Goal: Task Accomplishment & Management: Use online tool/utility

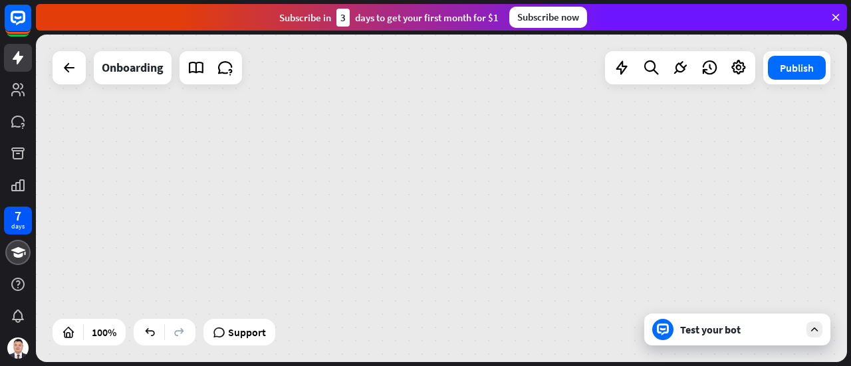
click at [833, 16] on icon at bounding box center [835, 17] width 12 height 12
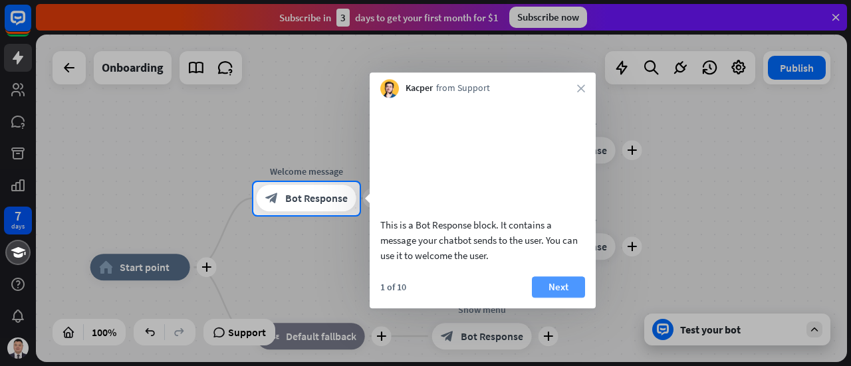
click at [555, 298] on button "Next" at bounding box center [558, 286] width 53 height 21
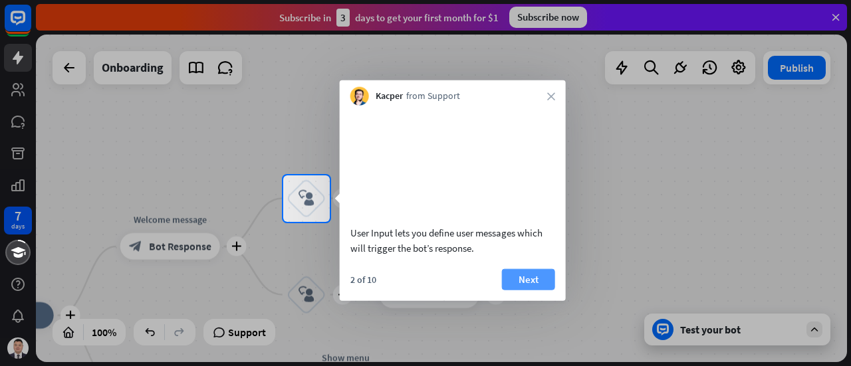
click at [514, 290] on button "Next" at bounding box center [528, 278] width 53 height 21
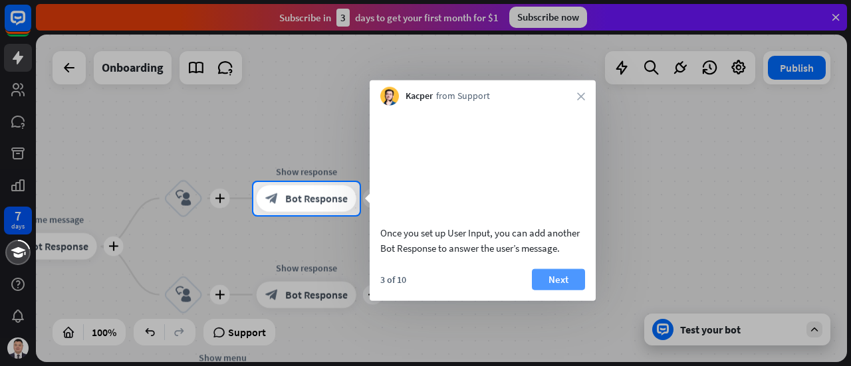
click at [548, 290] on button "Next" at bounding box center [558, 278] width 53 height 21
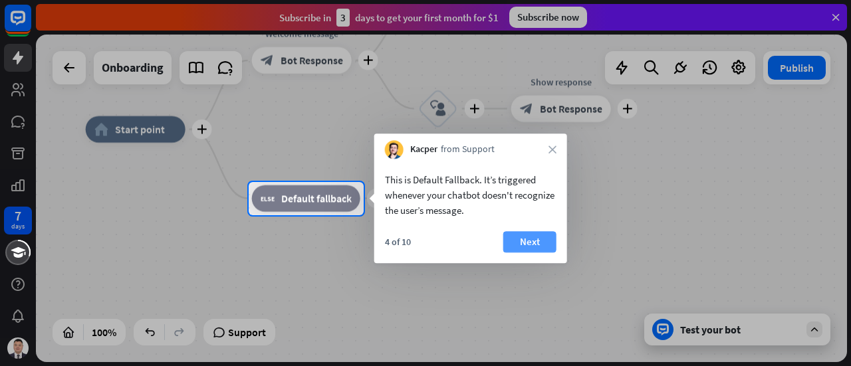
click at [540, 243] on button "Next" at bounding box center [529, 241] width 53 height 21
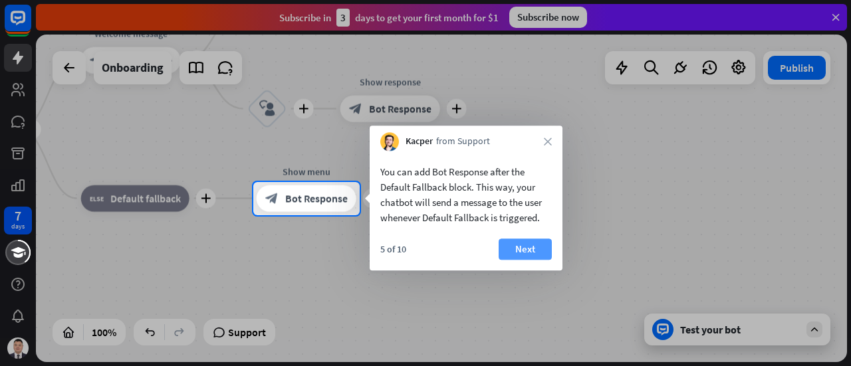
click at [535, 247] on button "Next" at bounding box center [524, 249] width 53 height 21
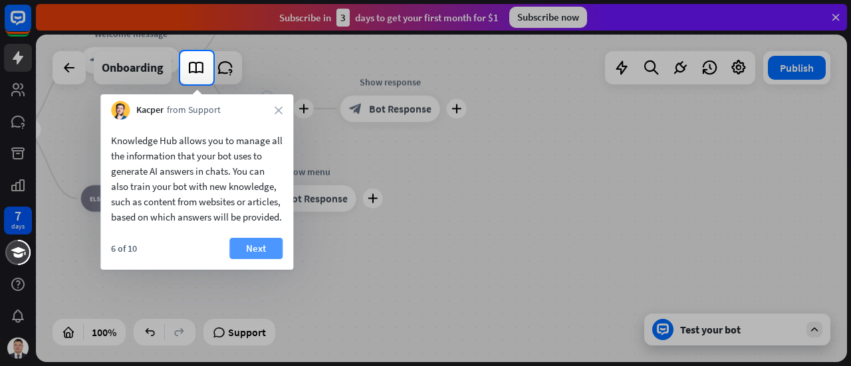
click at [259, 259] on button "Next" at bounding box center [255, 248] width 53 height 21
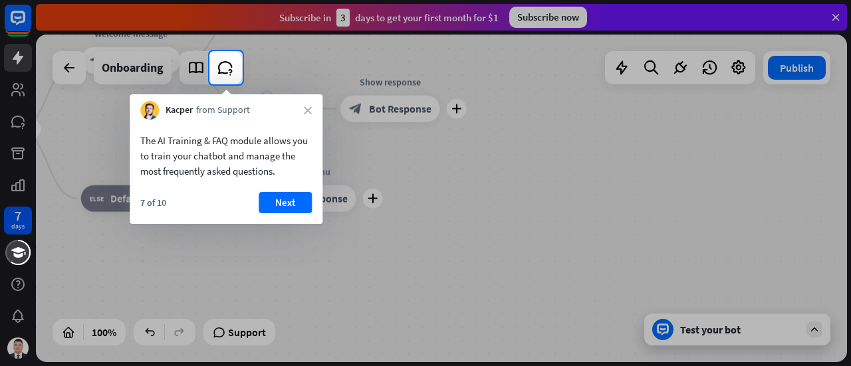
click at [278, 189] on div "The AI Training & FAQ module allows you to train your chatbot and manage the mo…" at bounding box center [226, 172] width 193 height 104
click at [287, 201] on button "Next" at bounding box center [285, 202] width 53 height 21
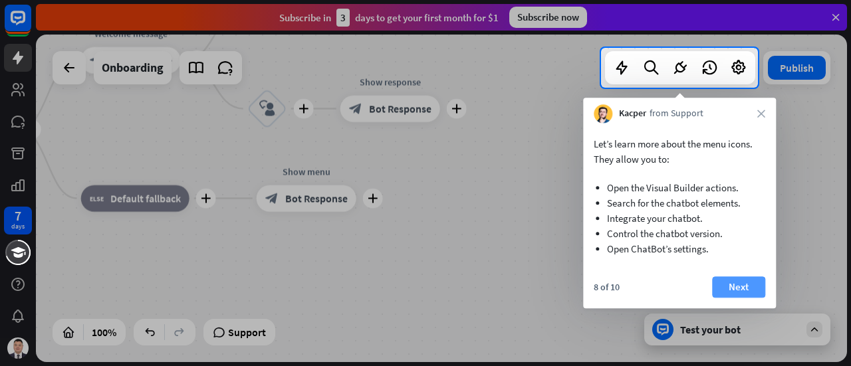
click at [730, 286] on button "Next" at bounding box center [738, 286] width 53 height 21
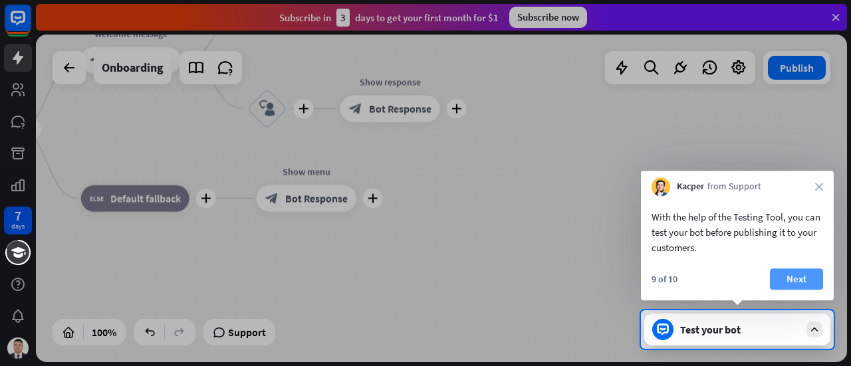
click at [801, 281] on button "Next" at bounding box center [796, 278] width 53 height 21
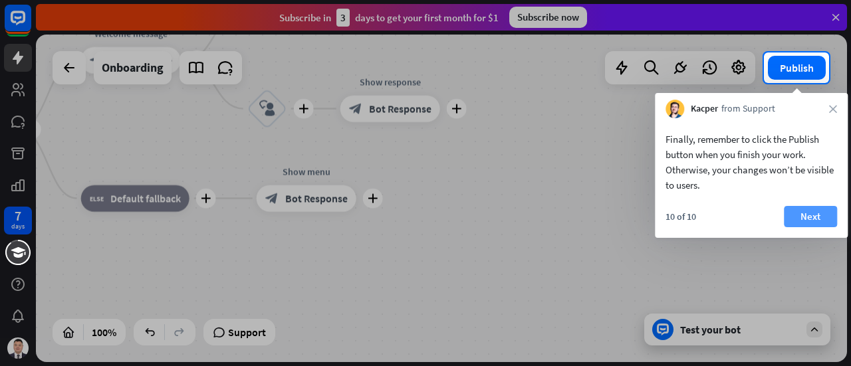
click at [800, 219] on button "Next" at bounding box center [809, 216] width 53 height 21
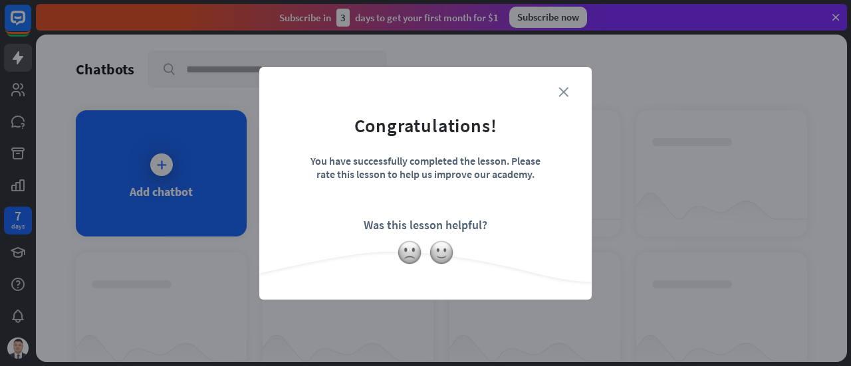
click at [566, 94] on icon "close" at bounding box center [563, 92] width 10 height 10
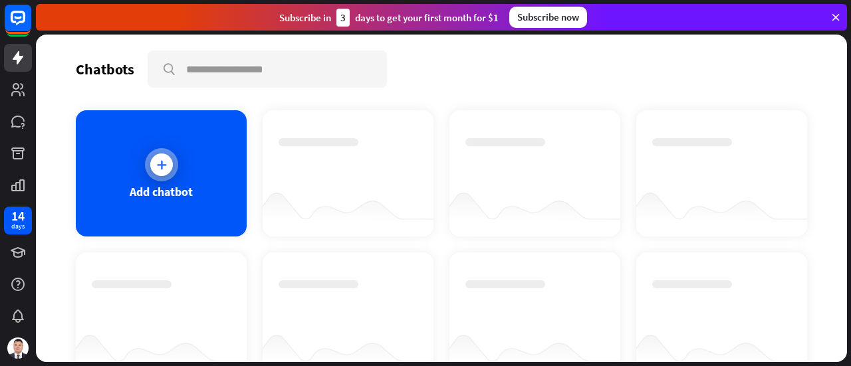
click at [186, 164] on div "Add chatbot" at bounding box center [161, 173] width 171 height 126
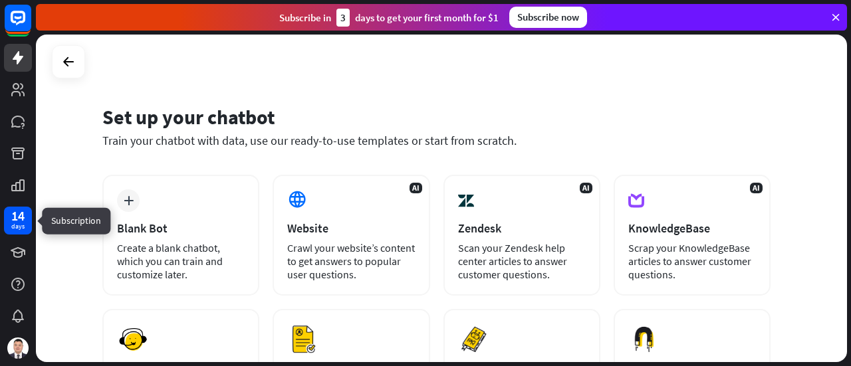
click at [21, 220] on div "14" at bounding box center [17, 216] width 13 height 12
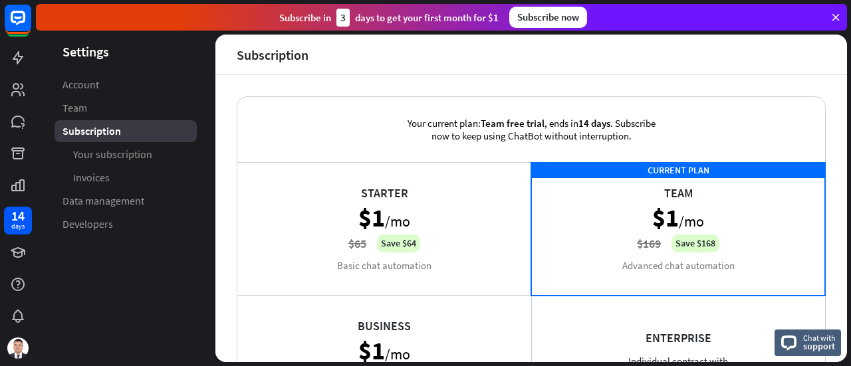
click at [832, 24] on div "Subscribe [DATE] to get your first month for $1 Subscribe now" at bounding box center [441, 17] width 811 height 27
click at [836, 15] on icon at bounding box center [835, 17] width 12 height 12
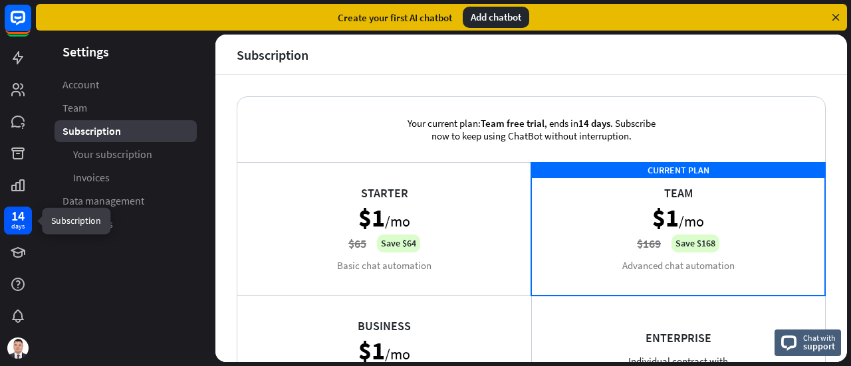
click at [21, 227] on div "days" at bounding box center [17, 226] width 13 height 9
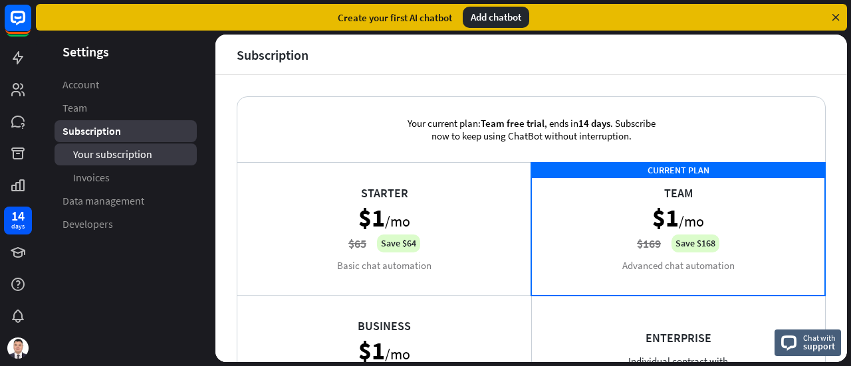
click at [143, 146] on link "Your subscription" at bounding box center [125, 155] width 142 height 22
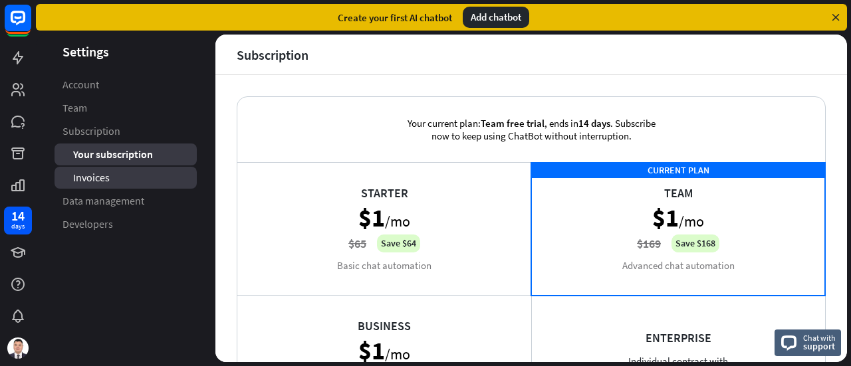
click at [144, 178] on link "Invoices" at bounding box center [125, 178] width 142 height 22
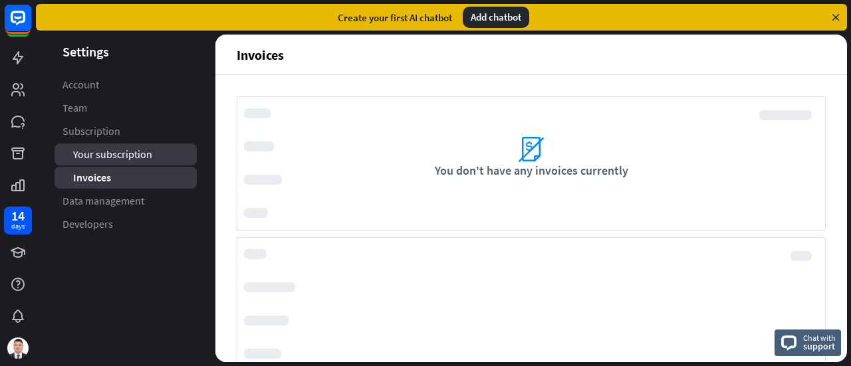
click at [142, 158] on span "Your subscription" at bounding box center [112, 155] width 79 height 14
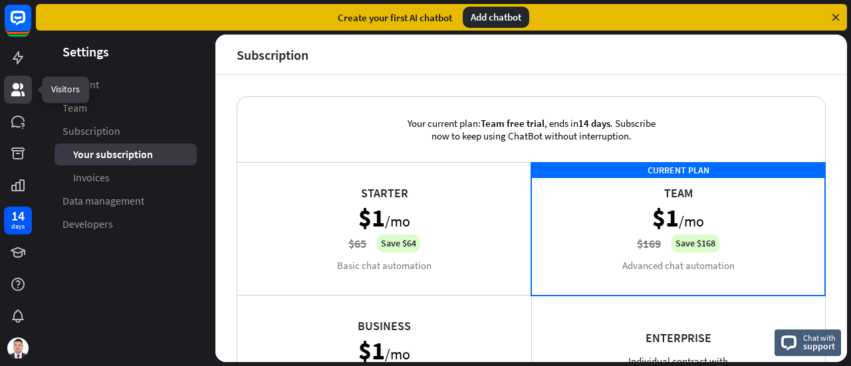
click at [9, 90] on link at bounding box center [18, 90] width 28 height 28
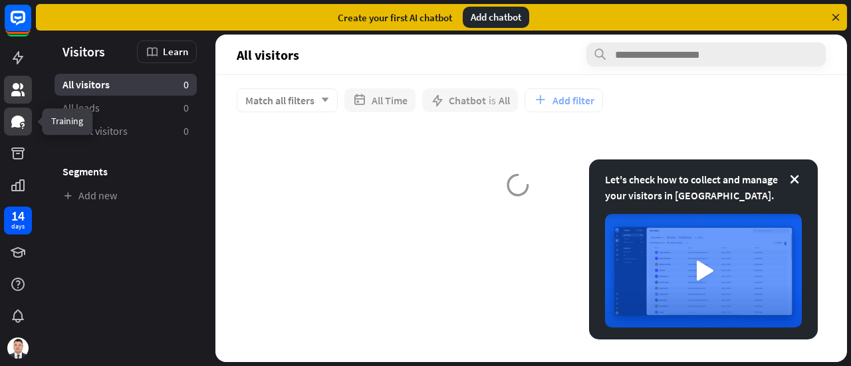
click at [17, 126] on icon at bounding box center [17, 122] width 13 height 12
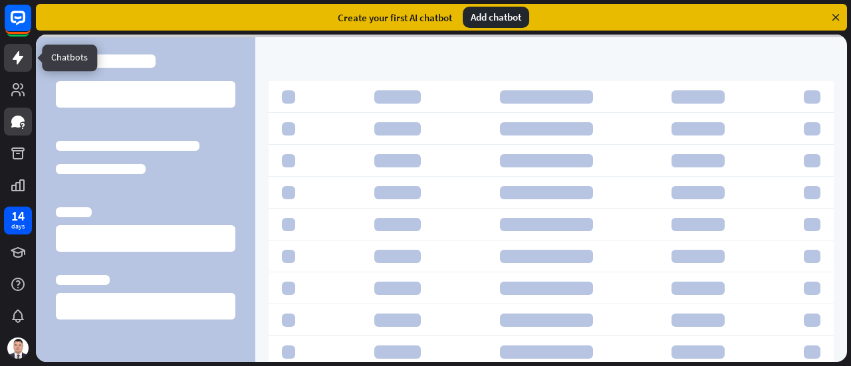
click at [27, 60] on link at bounding box center [18, 58] width 28 height 28
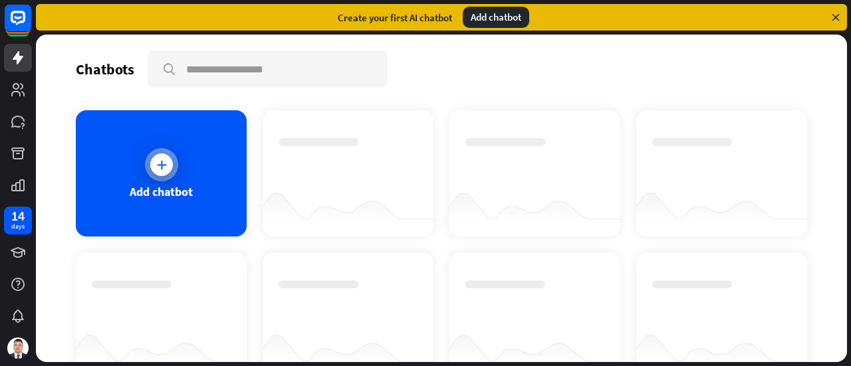
click at [190, 189] on div "Add chatbot" at bounding box center [161, 191] width 63 height 15
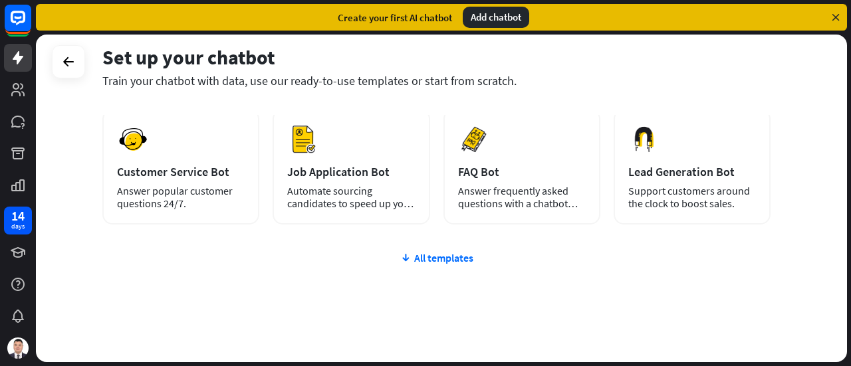
scroll to position [199, 0]
click at [410, 260] on div "All templates" at bounding box center [436, 258] width 668 height 13
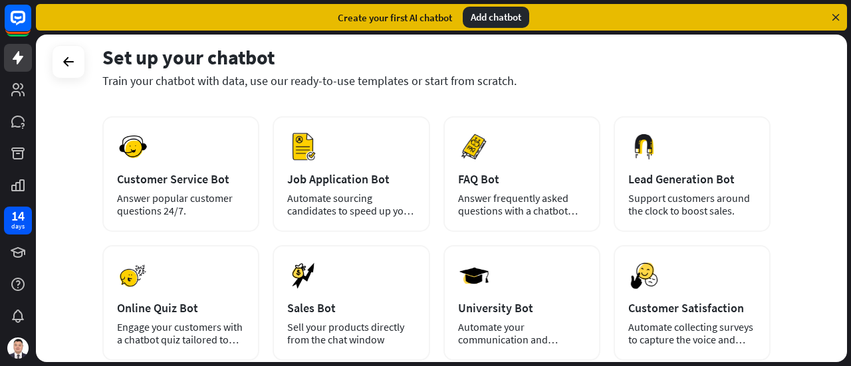
scroll to position [182, 0]
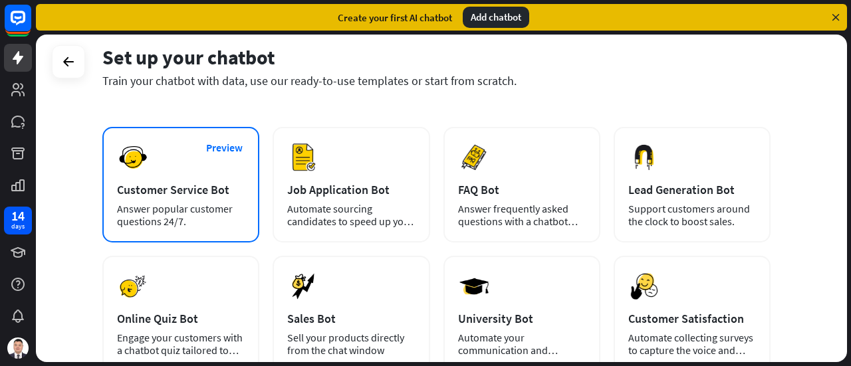
click at [180, 220] on div "Answer popular customer questions 24/7." at bounding box center [181, 215] width 128 height 25
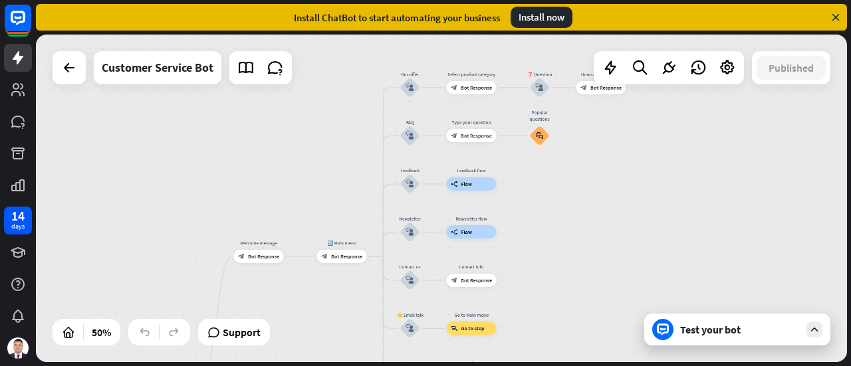
drag, startPoint x: 419, startPoint y: 195, endPoint x: 320, endPoint y: 355, distance: 188.3
click at [320, 355] on div "home_2 Start point Welcome message block_bot_response Bot Response 🔙 Main menu …" at bounding box center [441, 199] width 811 height 328
drag, startPoint x: 405, startPoint y: 94, endPoint x: 407, endPoint y: 135, distance: 41.2
click at [407, 135] on icon "block_user_input" at bounding box center [410, 136] width 8 height 8
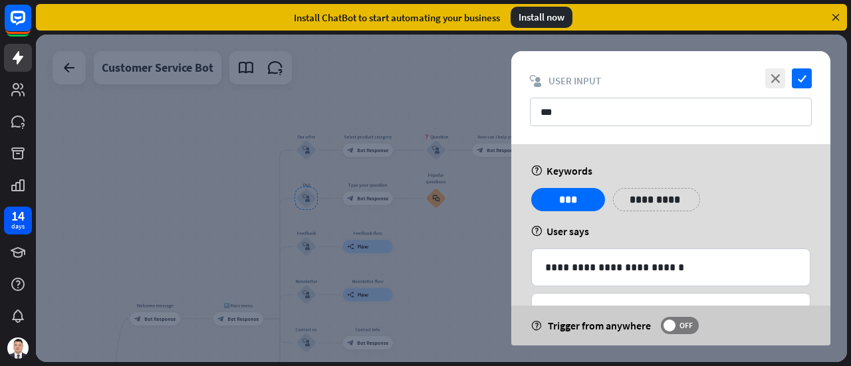
click at [454, 101] on div at bounding box center [441, 199] width 811 height 328
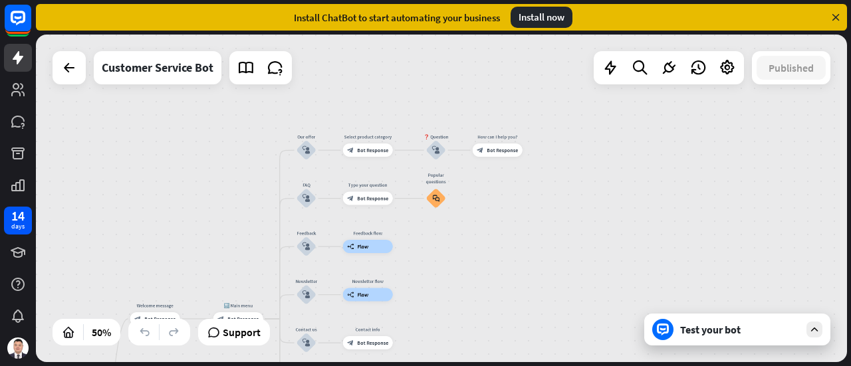
click at [69, 84] on div "home_2 Start point Welcome message block_bot_response Bot Response 🔙 Main menu …" at bounding box center [441, 199] width 811 height 328
click at [68, 71] on icon at bounding box center [69, 68] width 16 height 16
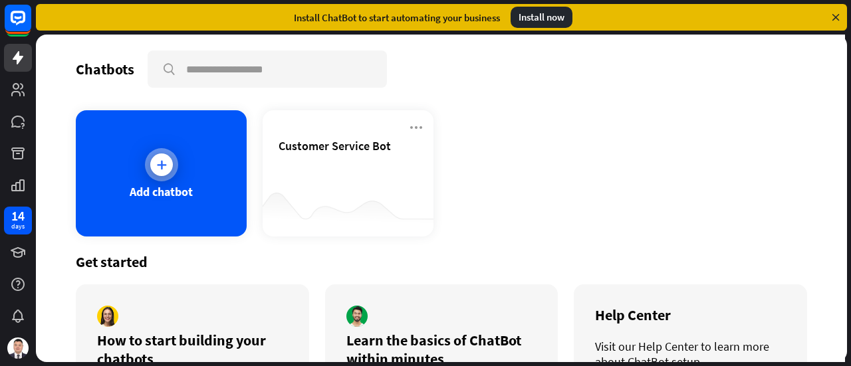
click at [155, 179] on div at bounding box center [161, 164] width 33 height 33
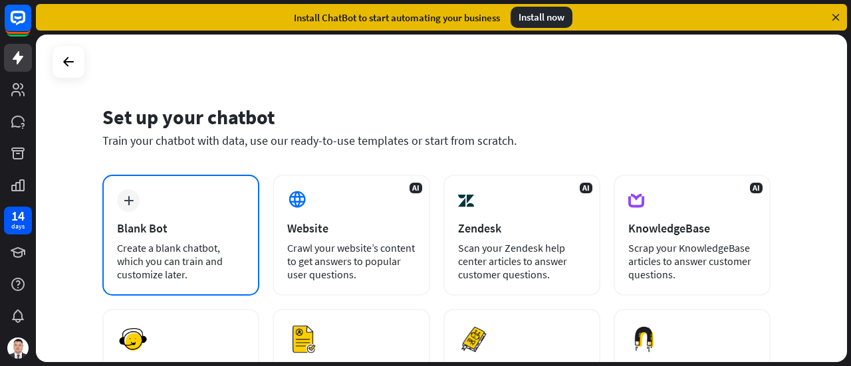
click at [183, 223] on div "Blank Bot" at bounding box center [181, 228] width 128 height 15
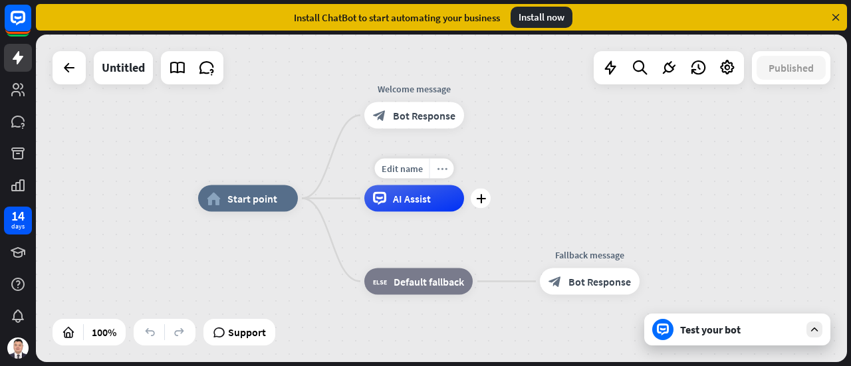
click at [440, 165] on icon "more_horiz" at bounding box center [442, 168] width 11 height 10
click at [417, 212] on div "plus AI Assist" at bounding box center [414, 198] width 100 height 27
click at [435, 205] on div "AI Assist" at bounding box center [414, 198] width 100 height 27
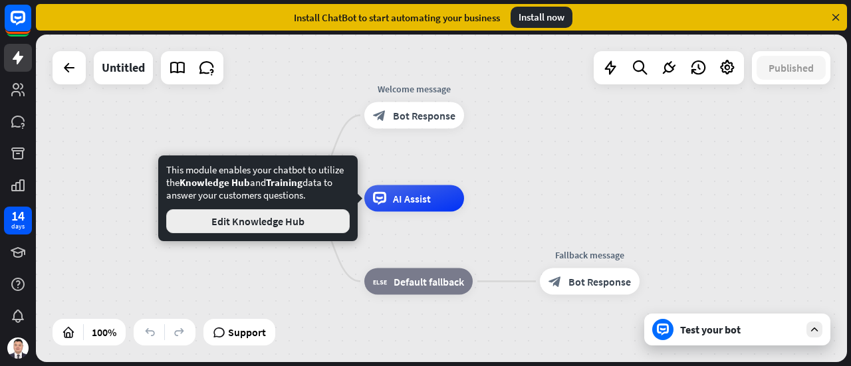
click at [334, 223] on button "Edit Knowledge Hub" at bounding box center [257, 221] width 183 height 24
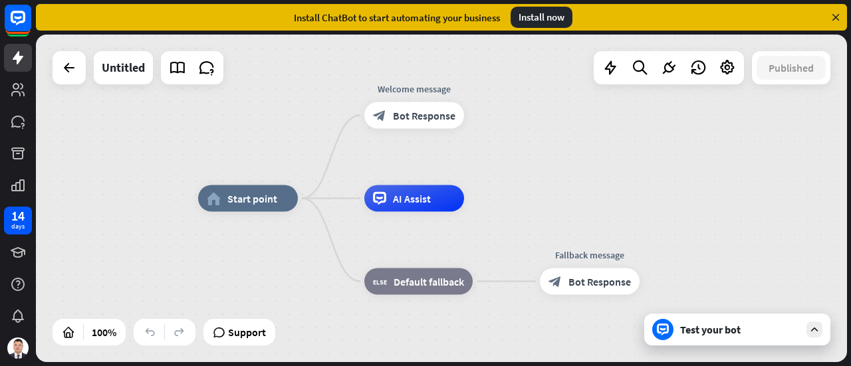
click at [808, 318] on div "Test your bot" at bounding box center [737, 330] width 186 height 32
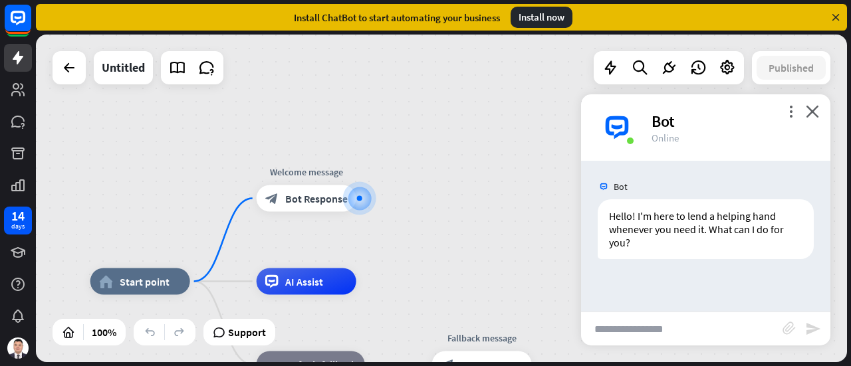
click at [682, 326] on input "text" at bounding box center [681, 328] width 201 height 33
click at [367, 197] on icon "plus" at bounding box center [372, 198] width 10 height 9
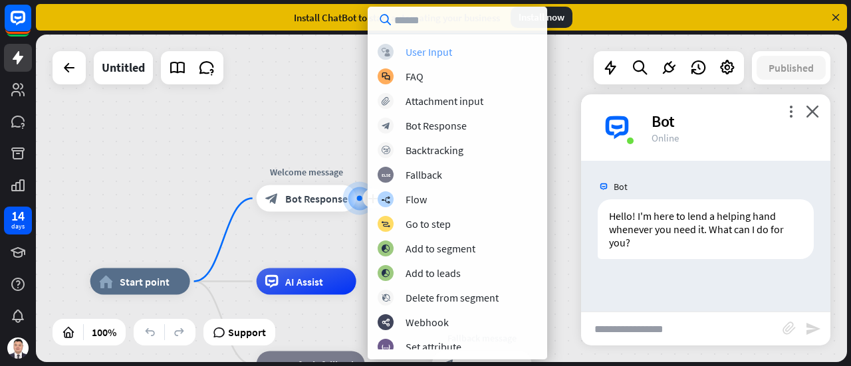
click at [433, 56] on div "User Input" at bounding box center [428, 51] width 47 height 13
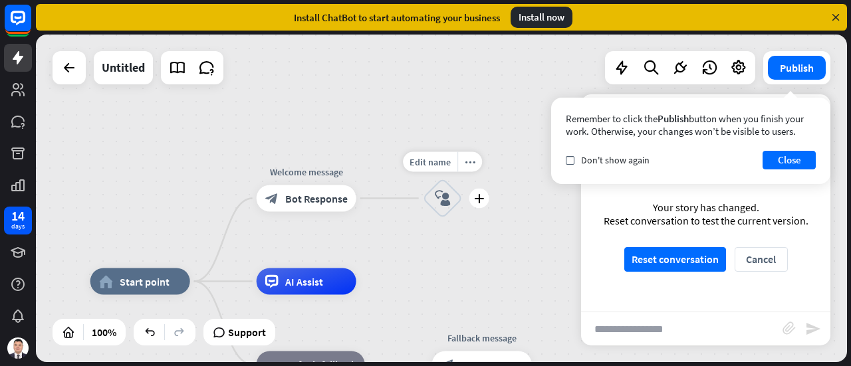
click at [453, 203] on div "block_user_input" at bounding box center [443, 199] width 40 height 40
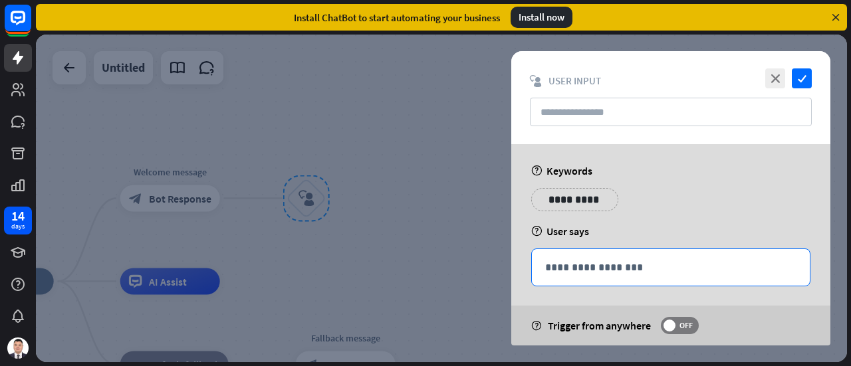
click at [601, 275] on div "**********" at bounding box center [671, 267] width 278 height 37
click at [599, 88] on div "close check block_user_input User Input" at bounding box center [670, 97] width 319 height 93
click at [600, 93] on div "close check block_user_input User Input" at bounding box center [670, 97] width 319 height 93
click at [600, 98] on input "text" at bounding box center [671, 112] width 282 height 29
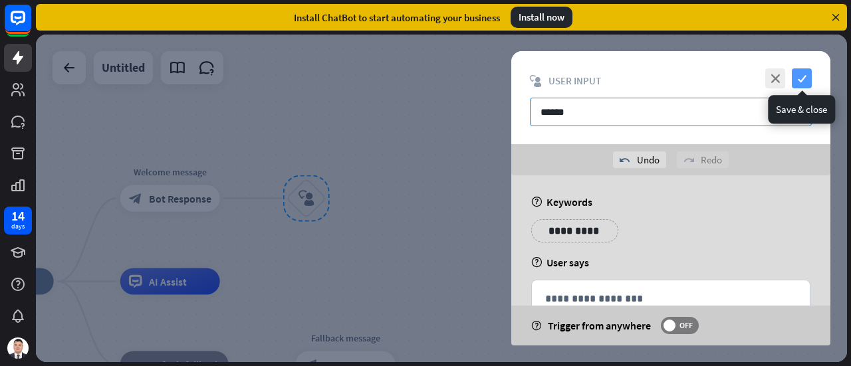
type input "******"
click at [803, 75] on icon "check" at bounding box center [801, 78] width 20 height 20
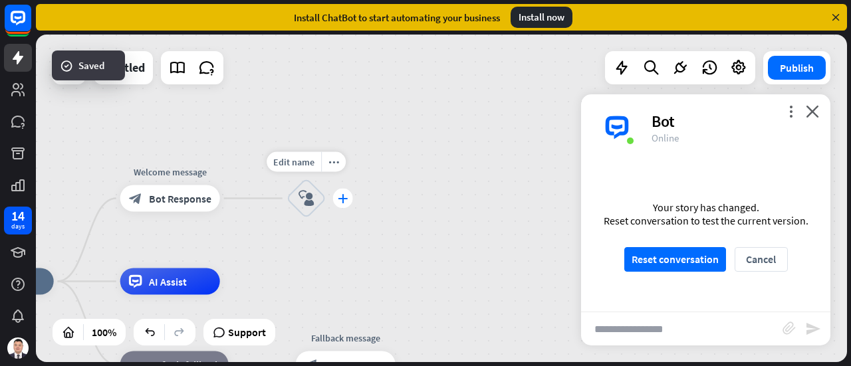
click at [340, 197] on icon "plus" at bounding box center [343, 198] width 10 height 9
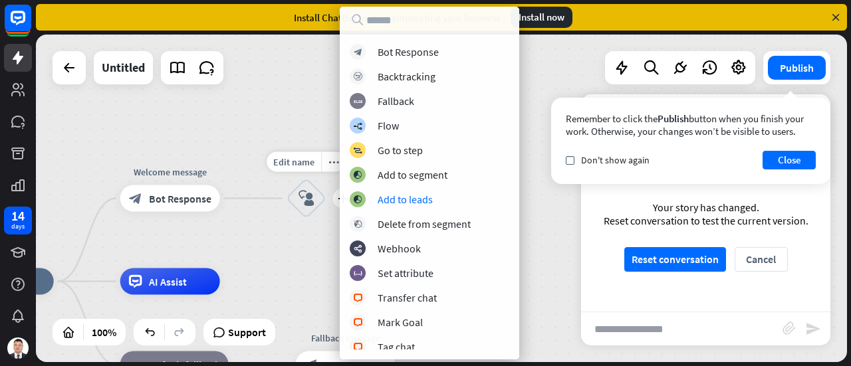
click at [308, 173] on div "Test 1" at bounding box center [306, 171] width 80 height 13
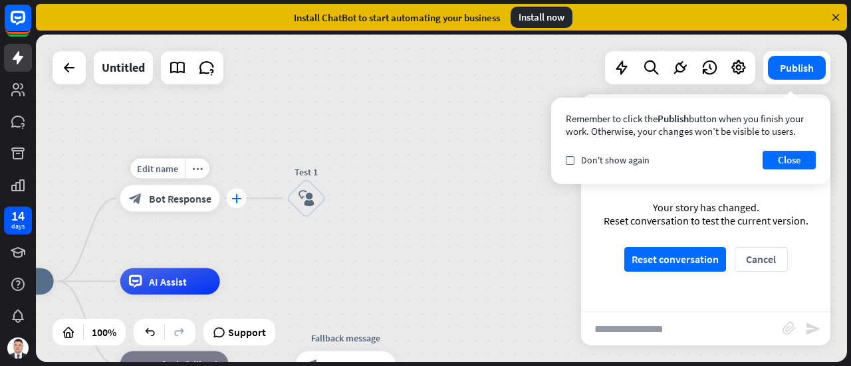
click at [235, 196] on icon "plus" at bounding box center [236, 198] width 10 height 9
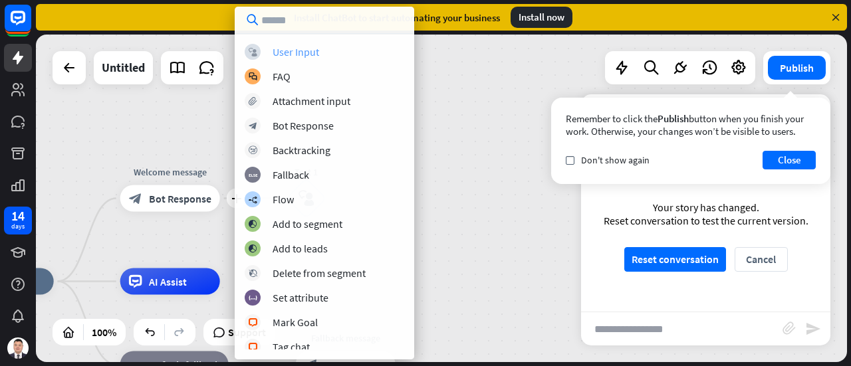
click at [316, 55] on div "User Input" at bounding box center [295, 51] width 47 height 13
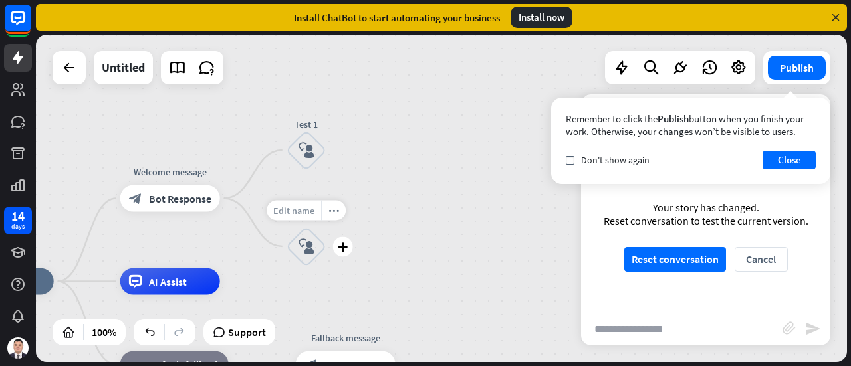
click at [304, 215] on span "Edit name" at bounding box center [293, 210] width 41 height 12
type input "******"
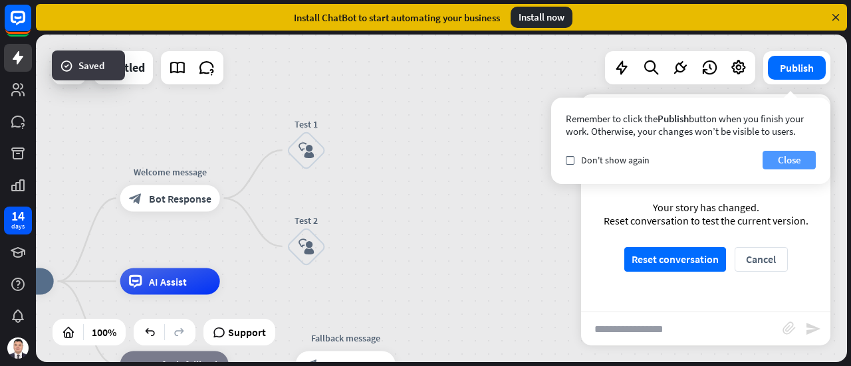
click at [782, 167] on button "Close" at bounding box center [788, 160] width 53 height 19
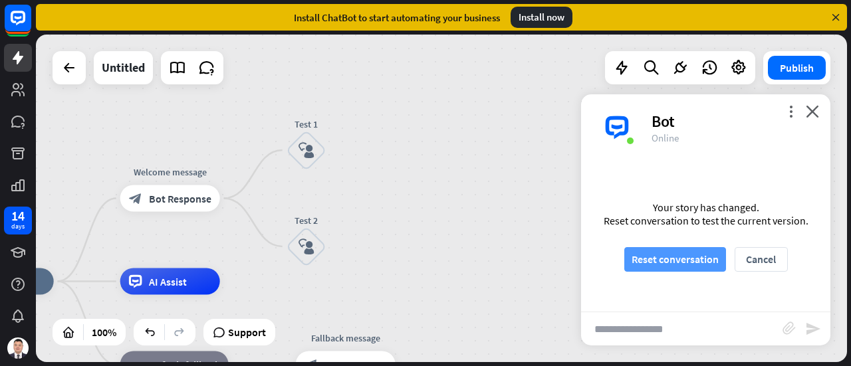
click at [682, 268] on button "Reset conversation" at bounding box center [675, 259] width 102 height 25
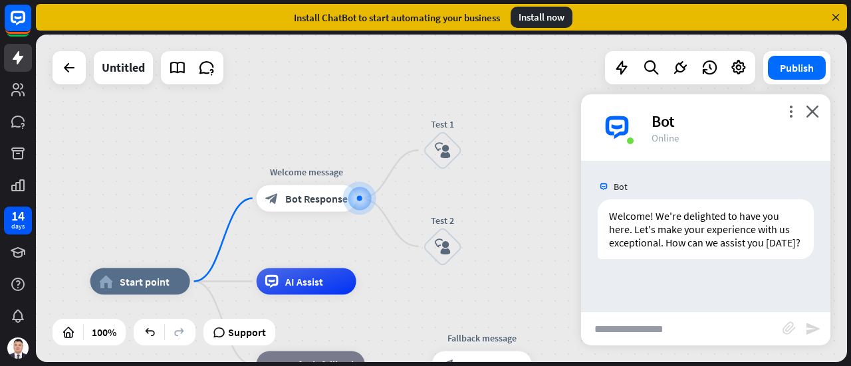
click at [651, 300] on div "Bot Welcome! We're delighted to have you here. Let's make your experience with …" at bounding box center [705, 236] width 249 height 151
click at [609, 344] on input "text" at bounding box center [681, 328] width 201 height 33
click at [645, 277] on div "Bot Welcome! We're delighted to have you here. Let's make your experience with …" at bounding box center [705, 236] width 249 height 151
click at [424, 244] on div "block_user_input" at bounding box center [443, 247] width 40 height 40
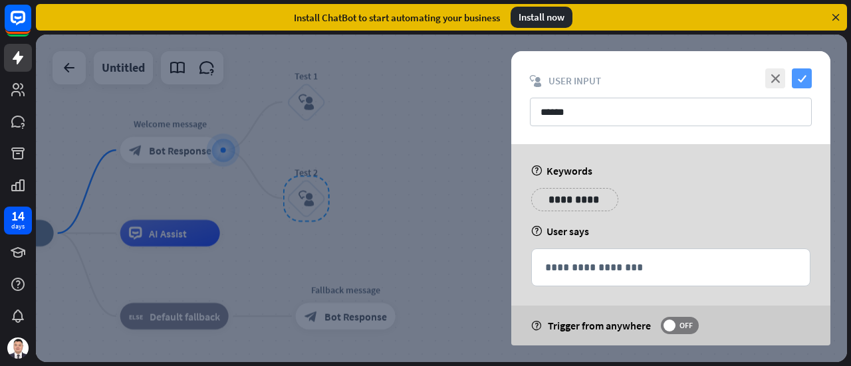
click at [804, 82] on icon "check" at bounding box center [801, 78] width 20 height 20
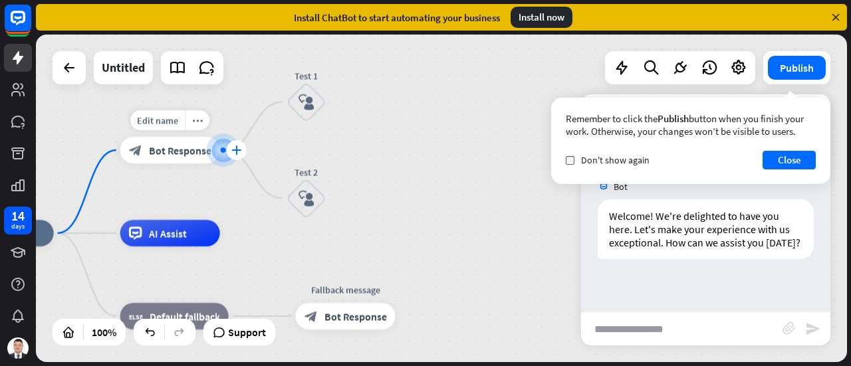
click at [241, 152] on div "plus" at bounding box center [237, 150] width 20 height 20
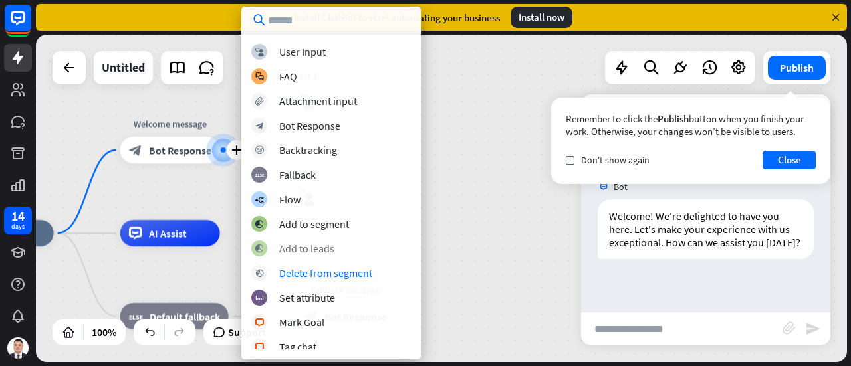
scroll to position [29, 0]
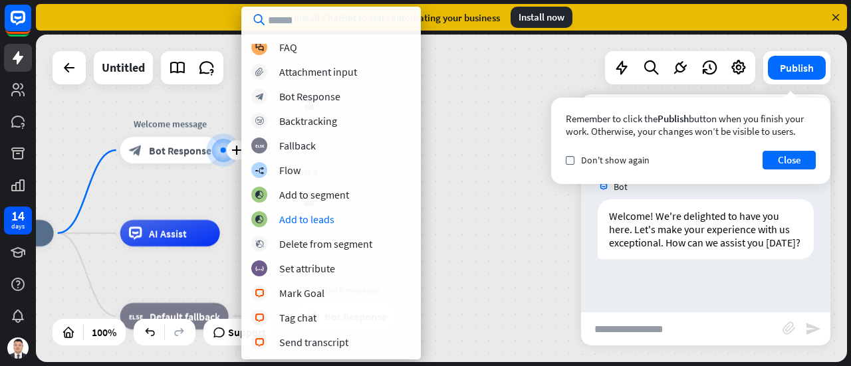
click at [490, 226] on div "home_2 Start point plus Welcome message block_bot_response Bot Response Test 1 …" at bounding box center [441, 199] width 811 height 328
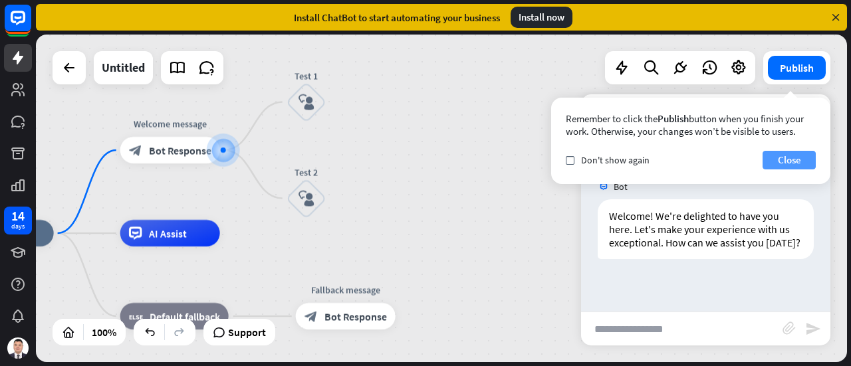
click at [794, 163] on button "Close" at bounding box center [788, 160] width 53 height 19
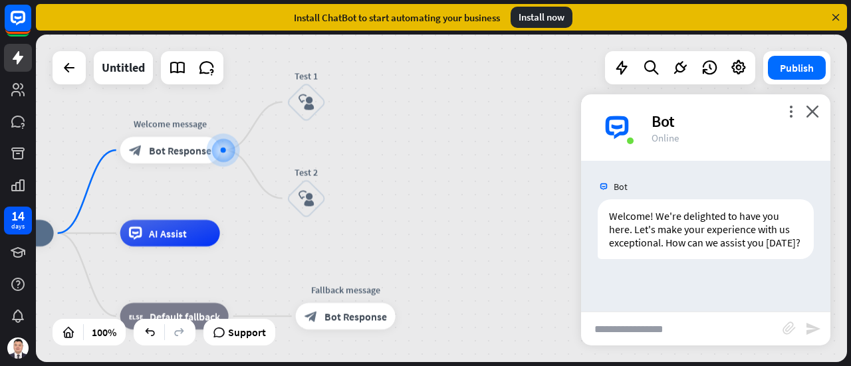
click at [710, 332] on input "text" at bounding box center [681, 328] width 201 height 33
